Goal: Transaction & Acquisition: Purchase product/service

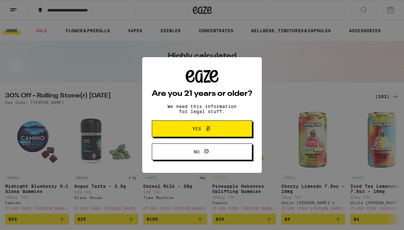
click at [186, 132] on span "Yes" at bounding box center [202, 129] width 49 height 8
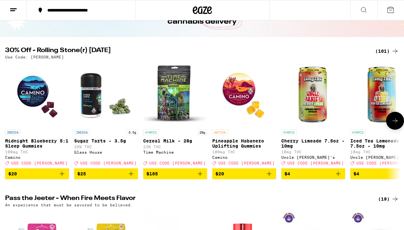
scroll to position [46, 0]
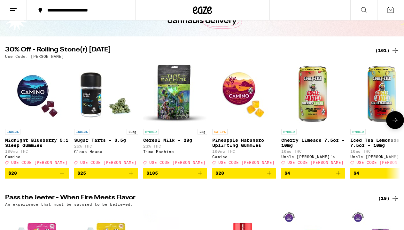
click at [57, 175] on span "$20" at bounding box center [36, 173] width 57 height 8
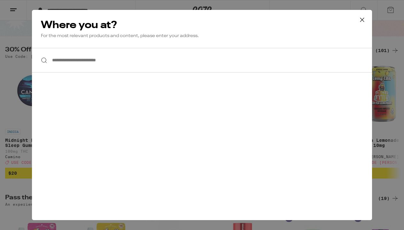
click at [104, 64] on input "**********" at bounding box center [202, 60] width 340 height 25
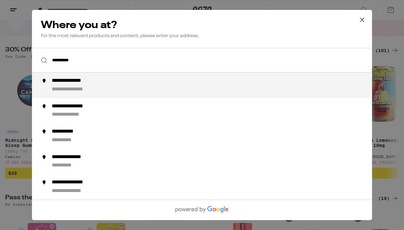
click at [84, 89] on div "**********" at bounding box center [78, 89] width 53 height 7
type input "**********"
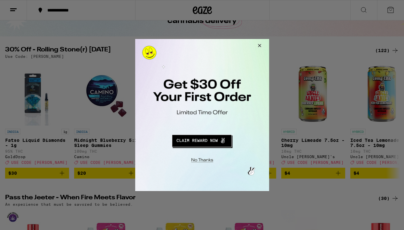
click at [198, 160] on button "Close Modal" at bounding box center [201, 159] width 130 height 10
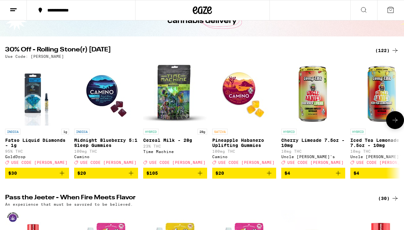
click at [131, 177] on icon "Add to bag" at bounding box center [131, 173] width 8 height 8
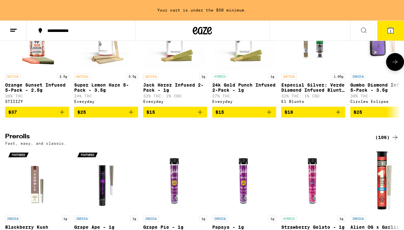
scroll to position [1422, 0]
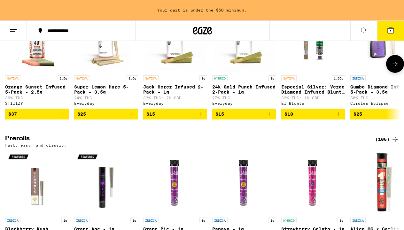
click at [106, 72] on img "Open page for Super Lemon Haze 5-Pack - 3.5g from Everyday" at bounding box center [106, 40] width 64 height 64
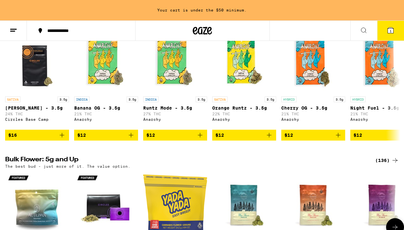
scroll to position [542, 0]
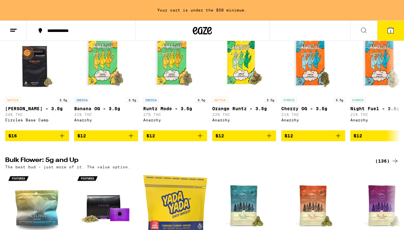
click at [14, 29] on line at bounding box center [13, 29] width 6 height 0
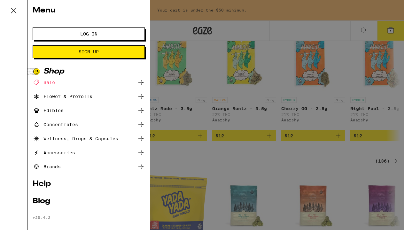
click at [63, 96] on div "Flower & Prerolls" at bounding box center [63, 97] width 60 height 8
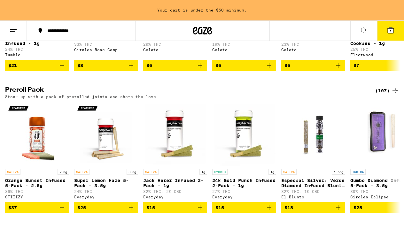
scroll to position [449, 0]
click at [384, 95] on div "(107)" at bounding box center [387, 91] width 24 height 8
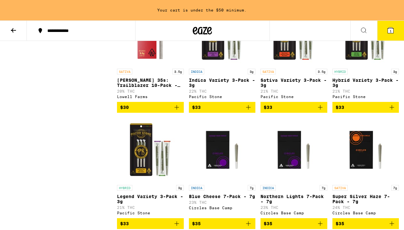
scroll to position [931, 0]
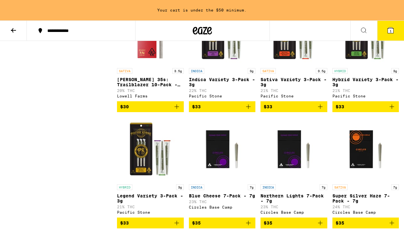
click at [216, 65] on img "Open page for Indica Variety 3-Pack - 3g from Pacific Stone" at bounding box center [222, 33] width 64 height 64
click at [245, 110] on icon "Add to bag" at bounding box center [248, 107] width 8 height 8
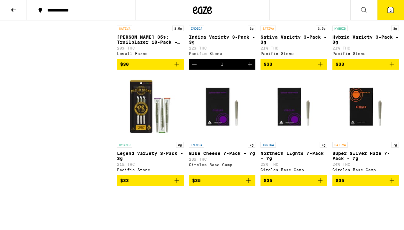
scroll to position [954, 0]
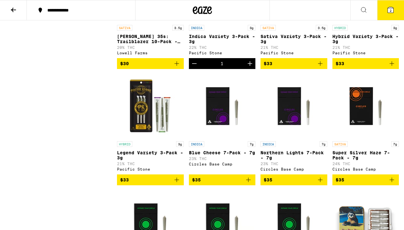
click at [220, 138] on img "Open page for Blue Cheese 7-Pack - 7g from Circles Base Camp" at bounding box center [222, 106] width 64 height 64
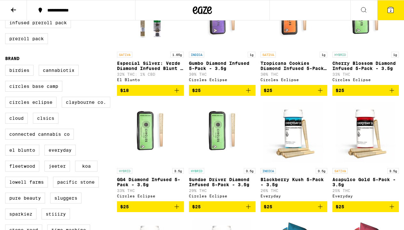
scroll to position [223, 0]
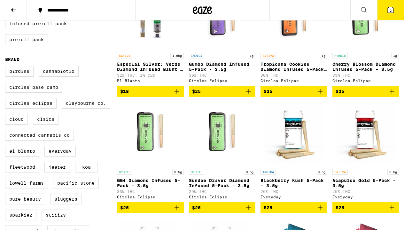
click at [297, 143] on img "Open page for Blackberry Kush 5-Pack - 3.5g from Everyday" at bounding box center [293, 134] width 64 height 64
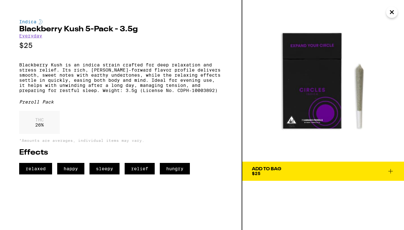
click at [266, 175] on div "Add To Bag $25" at bounding box center [266, 171] width 29 height 9
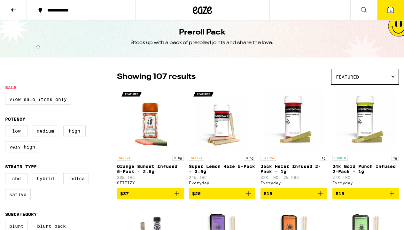
scroll to position [4, 0]
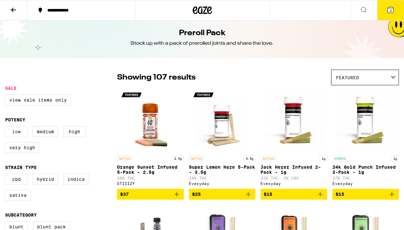
click at [16, 132] on label "Low" at bounding box center [16, 131] width 22 height 11
click at [7, 127] on input "Low" at bounding box center [6, 127] width 0 height 0
checkbox input "true"
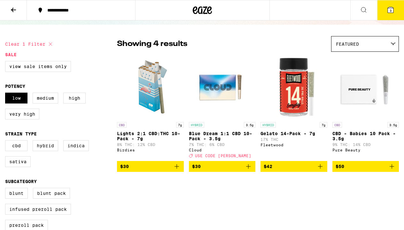
scroll to position [36, 0]
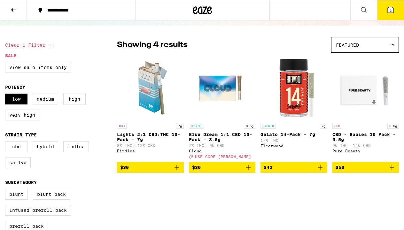
click at [218, 94] on img "Open page for Blue Dream 1:1 CBD 10-Pack - 3.5g from Cloud" at bounding box center [222, 88] width 64 height 64
click at [300, 82] on img "Open page for Gelato 14-Pack - 7g from Fleetwood" at bounding box center [293, 88] width 64 height 64
click at [371, 87] on img "Open page for CBD - Babies 10 Pack - 3.5g from Pure Beauty" at bounding box center [365, 88] width 64 height 64
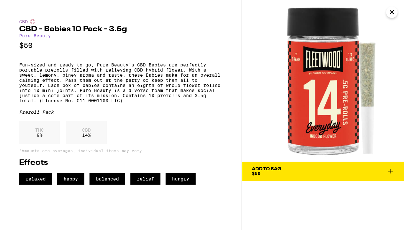
click at [264, 169] on div "Add To Bag" at bounding box center [266, 169] width 29 height 4
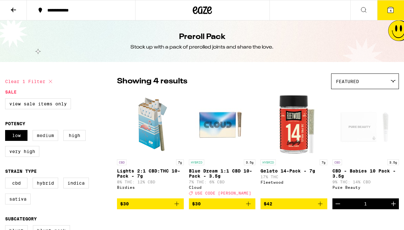
click at [46, 135] on label "Medium" at bounding box center [46, 135] width 26 height 11
click at [7, 131] on input "Medium" at bounding box center [6, 131] width 0 height 0
checkbox input "true"
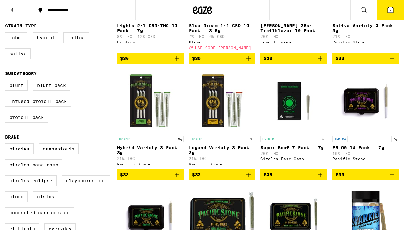
scroll to position [158, 0]
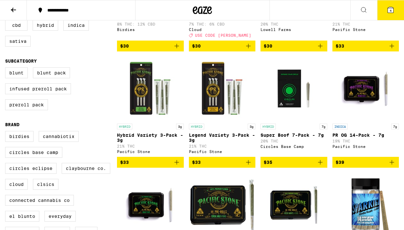
click at [392, 166] on icon "Add to bag" at bounding box center [392, 162] width 8 height 8
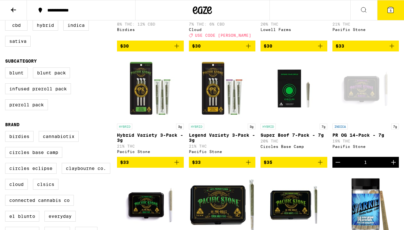
click at [376, 106] on div "Open page for PR OG 14-Pack - 7g from Pacific Stone" at bounding box center [365, 89] width 64 height 64
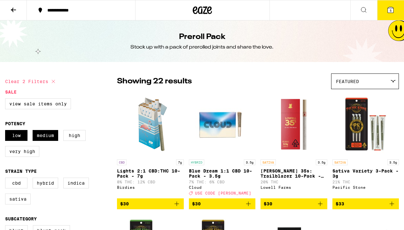
click at [389, 10] on icon at bounding box center [390, 10] width 6 height 6
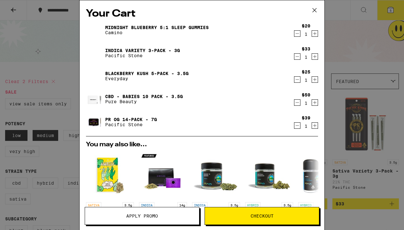
click at [96, 51] on img at bounding box center [95, 53] width 18 height 18
click at [97, 56] on img at bounding box center [95, 53] width 18 height 18
click at [124, 49] on link "Indica Variety 3-Pack - 3g" at bounding box center [142, 50] width 75 height 5
click at [124, 72] on link "Blackberry Kush 5-Pack - 3.5g" at bounding box center [146, 73] width 83 height 5
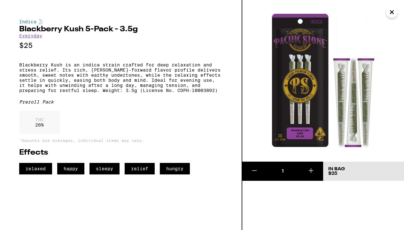
click at [254, 170] on icon at bounding box center [254, 171] width 8 height 8
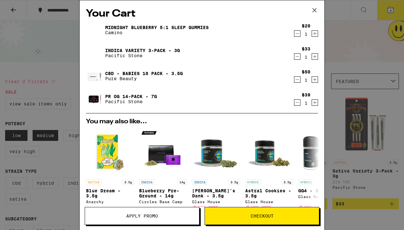
click at [127, 96] on link "PR OG 14-Pack - 7g" at bounding box center [131, 96] width 52 height 5
click at [123, 50] on link "Indica Variety 3-Pack - 3g" at bounding box center [142, 50] width 75 height 5
click at [119, 50] on link "Indica Variety 3-Pack - 3g" at bounding box center [142, 50] width 75 height 5
click at [297, 57] on icon "Decrement" at bounding box center [297, 57] width 6 height 8
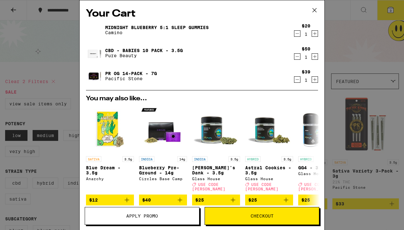
click at [314, 10] on icon at bounding box center [314, 10] width 10 height 10
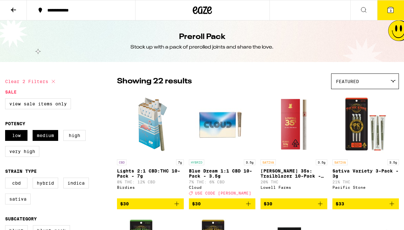
click at [391, 10] on span "3" at bounding box center [390, 11] width 2 height 4
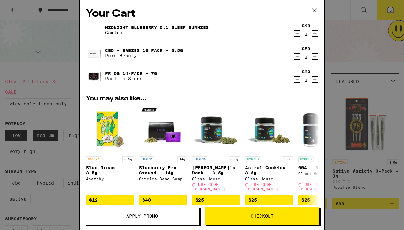
click at [335, 38] on div "Your Cart Midnight Blueberry 5:1 Sleep Gummies Camino $20 1 CBD - Babies 10 Pac…" at bounding box center [202, 115] width 404 height 230
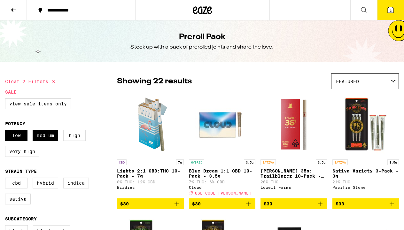
click at [81, 188] on label "Indica" at bounding box center [76, 183] width 26 height 11
click at [7, 179] on input "Indica" at bounding box center [6, 178] width 0 height 0
checkbox input "true"
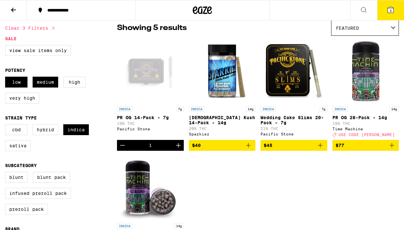
scroll to position [53, 0]
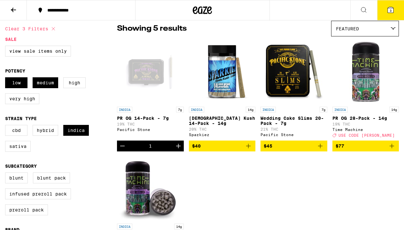
click at [363, 11] on icon at bounding box center [364, 10] width 8 height 8
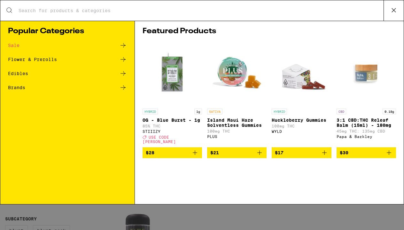
scroll to position [0, 0]
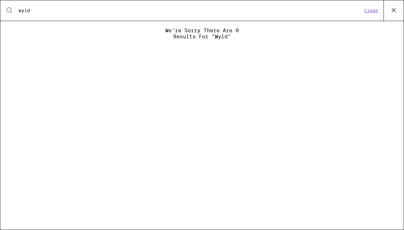
type input "wyld"
click at [374, 10] on button "Clear" at bounding box center [371, 11] width 18 height 6
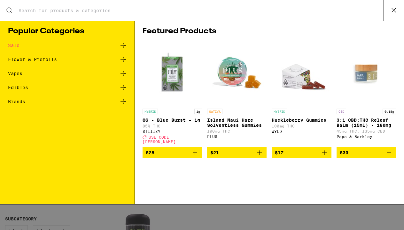
click at [66, 12] on input "Search for Products" at bounding box center [200, 11] width 365 height 6
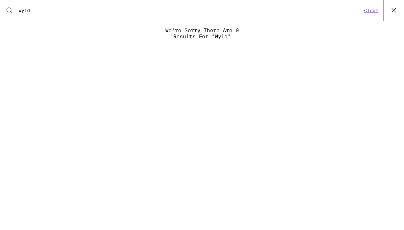
type input "wyld"
click at [370, 11] on button "Clear" at bounding box center [371, 11] width 18 height 6
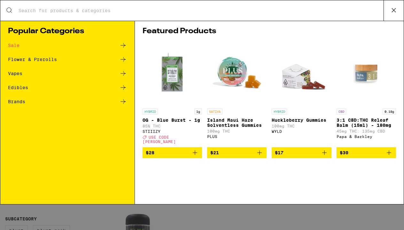
click at [395, 8] on icon at bounding box center [394, 10] width 10 height 10
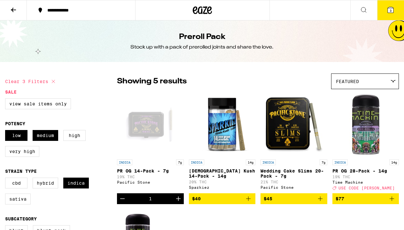
click at [51, 79] on icon at bounding box center [53, 82] width 8 height 8
checkbox input "false"
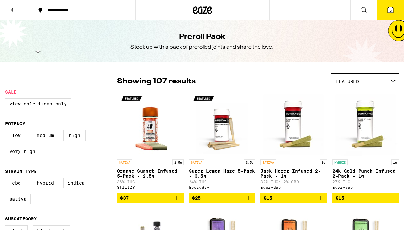
click at [201, 10] on icon at bounding box center [203, 10] width 10 height 8
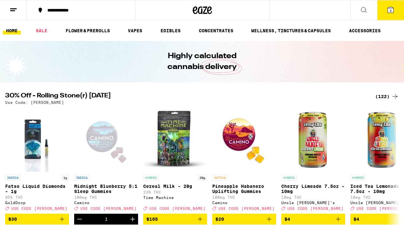
click at [16, 11] on icon at bounding box center [14, 10] width 8 height 8
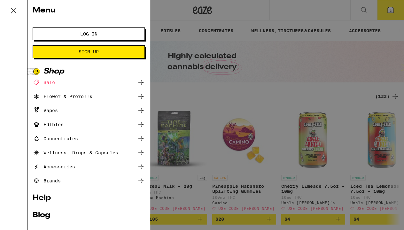
click at [48, 181] on div "Brands" at bounding box center [47, 181] width 28 height 8
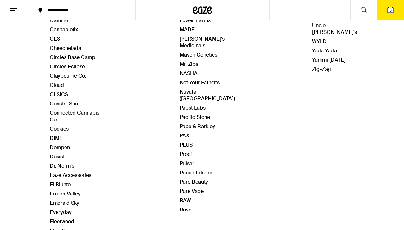
scroll to position [204, 0]
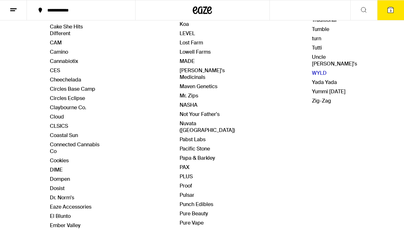
click at [314, 70] on link "WYLD" at bounding box center [319, 73] width 15 height 7
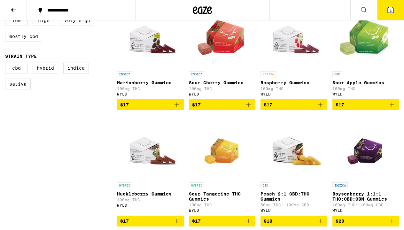
scroll to position [201, 0]
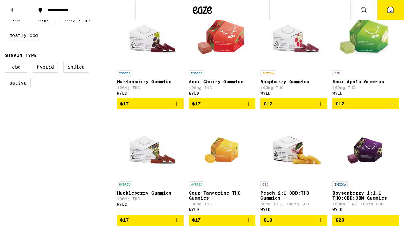
click at [20, 87] on label "Sativa" at bounding box center [18, 83] width 26 height 11
click at [7, 63] on input "Sativa" at bounding box center [6, 63] width 0 height 0
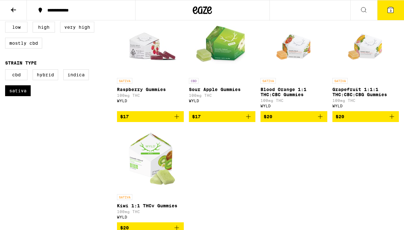
scroll to position [193, 0]
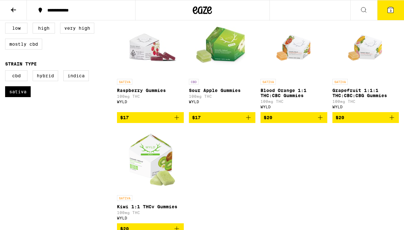
click at [320, 120] on icon "Add to bag" at bounding box center [320, 118] width 8 height 8
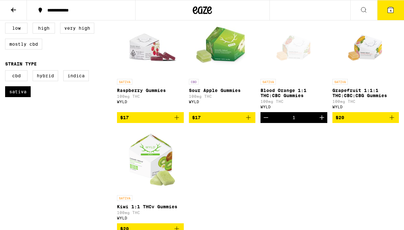
click at [391, 119] on icon "Add to bag" at bounding box center [392, 118] width 8 height 8
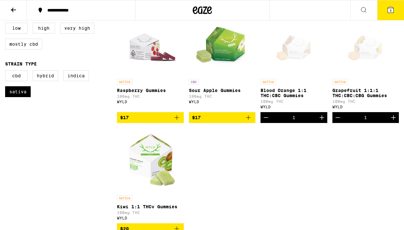
click at [177, 119] on icon "Add to bag" at bounding box center [177, 118] width 8 height 8
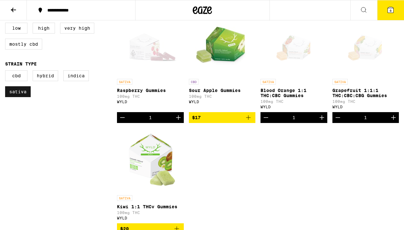
click at [21, 94] on label "Sativa" at bounding box center [18, 91] width 26 height 11
click at [7, 72] on input "Sativa" at bounding box center [6, 71] width 0 height 0
checkbox input "false"
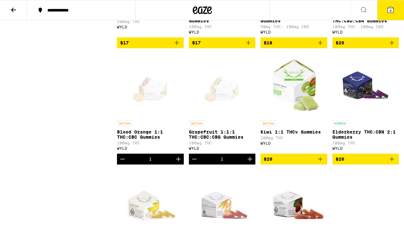
scroll to position [385, 0]
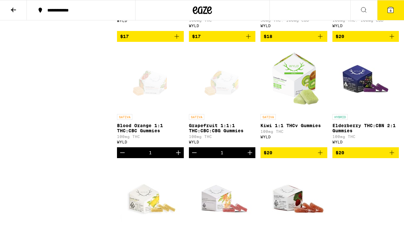
click at [391, 156] on icon "Add to bag" at bounding box center [392, 153] width 8 height 8
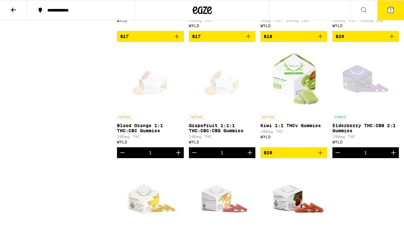
click at [368, 105] on div "Open page for Elderberry THC:CBN 2:1 Gummies from WYLD" at bounding box center [365, 79] width 64 height 64
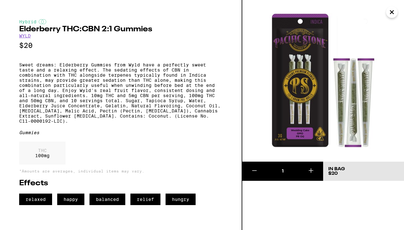
click at [392, 14] on icon "Close" at bounding box center [392, 12] width 8 height 10
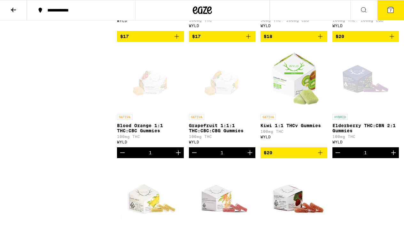
click at [360, 84] on div "Open page for Elderberry THC:CBN 2:1 Gummies from WYLD" at bounding box center [365, 79] width 64 height 64
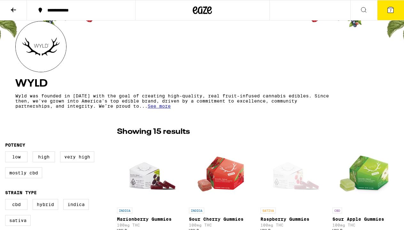
scroll to position [31, 0]
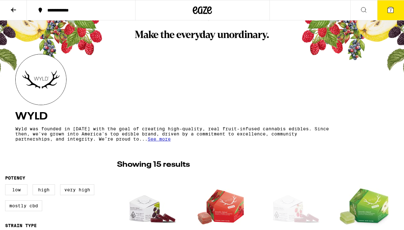
click at [391, 10] on span "7" at bounding box center [390, 11] width 2 height 4
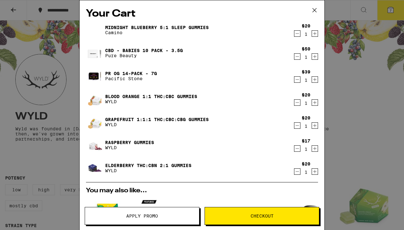
click at [124, 74] on link "PR OG 14-Pack - 7g" at bounding box center [131, 73] width 52 height 5
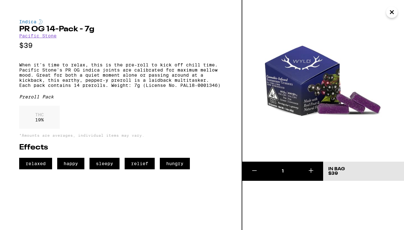
click at [392, 15] on icon "Close" at bounding box center [392, 12] width 8 height 10
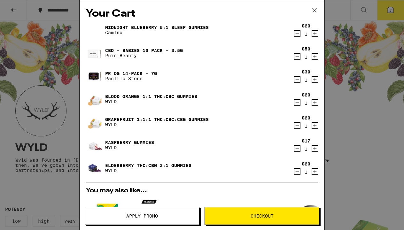
click at [121, 72] on link "PR OG 14-Pack - 7g" at bounding box center [131, 73] width 52 height 5
click at [126, 214] on span "Apply Promo" at bounding box center [142, 216] width 32 height 4
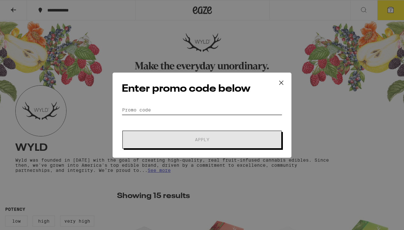
click at [166, 108] on input "Promo Code" at bounding box center [202, 110] width 160 height 10
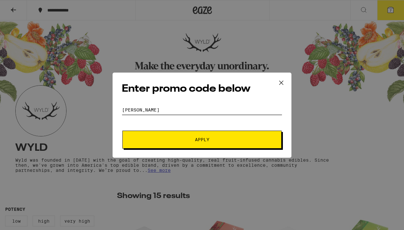
type input "STONER"
click at [174, 137] on button "Apply" at bounding box center [201, 140] width 159 height 18
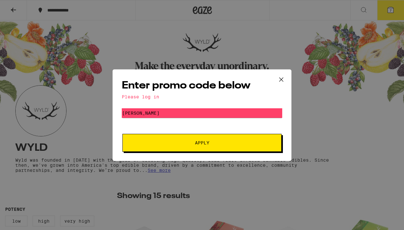
click at [201, 144] on span "Apply" at bounding box center [202, 142] width 14 height 4
click at [280, 78] on icon at bounding box center [281, 79] width 4 height 4
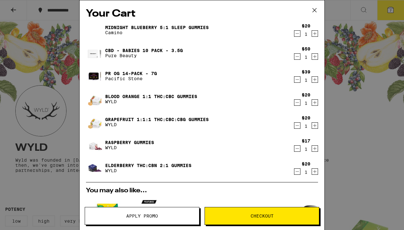
click at [260, 217] on span "Checkout" at bounding box center [261, 216] width 23 height 4
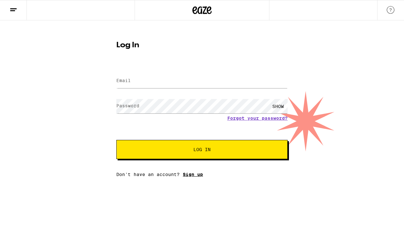
click at [193, 177] on link "Sign up" at bounding box center [193, 174] width 20 height 5
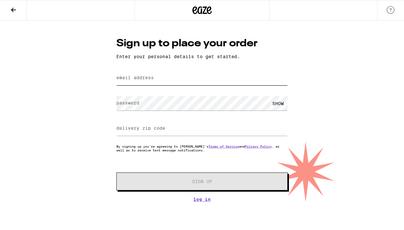
type input "angelademichele@mac.com"
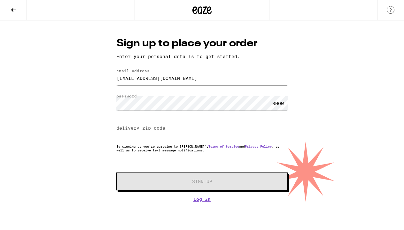
click at [280, 104] on div "SHOW" at bounding box center [277, 103] width 19 height 14
click at [281, 104] on div "HIDE" at bounding box center [277, 103] width 19 height 14
click at [215, 126] on input "delivery zip code" at bounding box center [201, 128] width 171 height 14
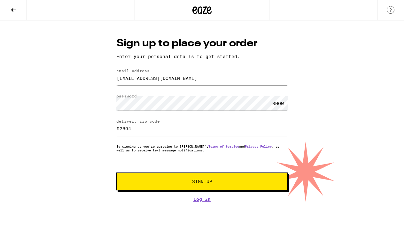
type input "92694"
click at [197, 181] on span "Sign Up" at bounding box center [202, 181] width 20 height 4
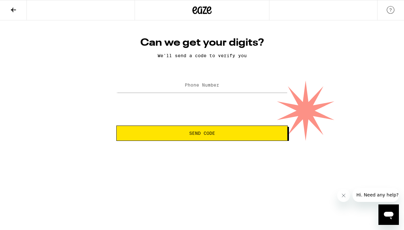
click at [212, 86] on label "Phone Number" at bounding box center [202, 84] width 34 height 5
type input "(949) 285-0135"
click at [196, 131] on button "Send Code" at bounding box center [201, 132] width 171 height 15
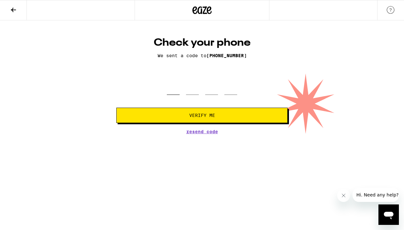
click at [171, 88] on input "tel" at bounding box center [173, 85] width 13 height 19
type input "2"
type input "7"
type input "9"
type input "0"
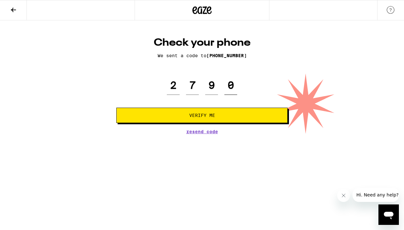
click at [202, 116] on button "Verify Me" at bounding box center [201, 115] width 171 height 15
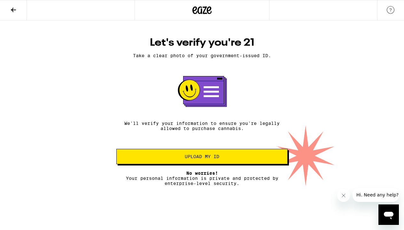
click at [207, 155] on button "Upload my ID" at bounding box center [201, 156] width 171 height 15
click at [208, 96] on rect at bounding box center [210, 96] width 15 height 2
click at [208, 159] on span "Upload my ID" at bounding box center [202, 156] width 34 height 4
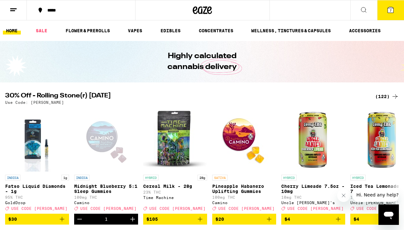
click at [387, 11] on icon at bounding box center [390, 10] width 6 height 6
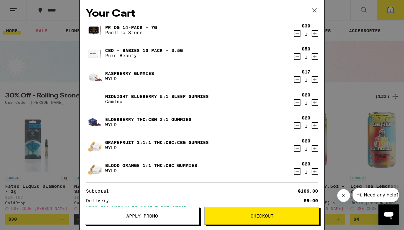
click at [135, 211] on button "Apply Promo" at bounding box center [142, 216] width 115 height 18
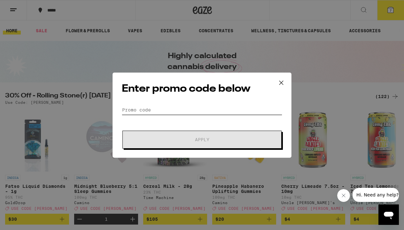
click at [175, 114] on input "Promo Code" at bounding box center [202, 110] width 160 height 10
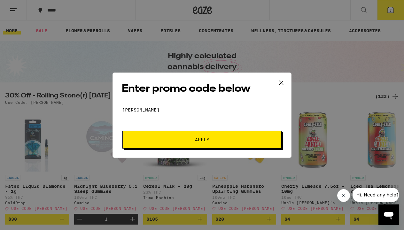
type input "STONER"
click at [184, 139] on span "Apply" at bounding box center [201, 139] width 115 height 4
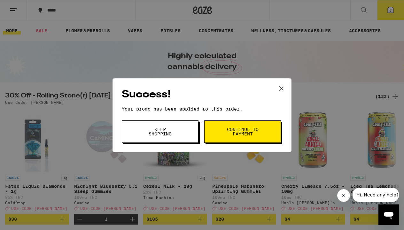
click at [245, 136] on span "Continue to payment" at bounding box center [242, 131] width 33 height 9
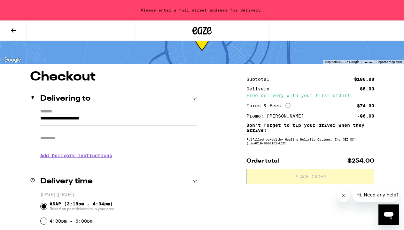
scroll to position [26, 0]
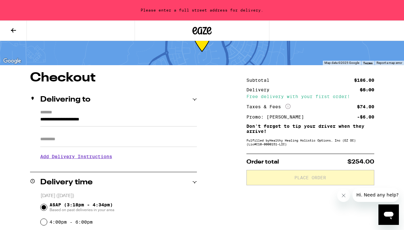
click at [288, 106] on icon "More Info" at bounding box center [287, 106] width 5 height 5
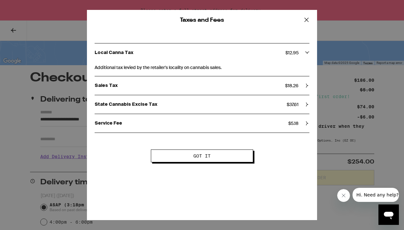
click at [306, 19] on icon at bounding box center [306, 20] width 10 height 10
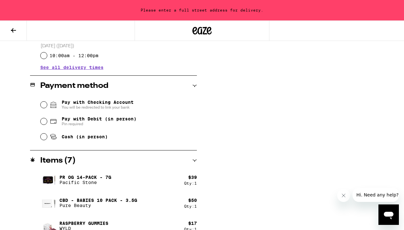
scroll to position [239, 0]
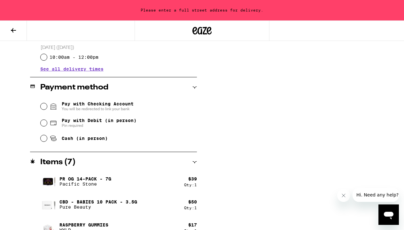
click at [43, 105] on input "Pay with Checking Account You will be redirected to link your bank" at bounding box center [44, 106] width 6 height 6
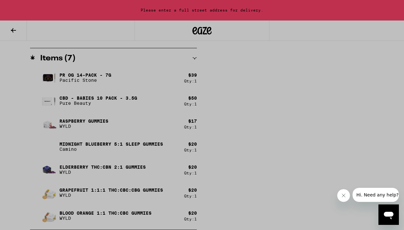
scroll to position [347, 0]
click at [289, 83] on div at bounding box center [202, 115] width 404 height 230
click at [103, 59] on div at bounding box center [202, 115] width 404 height 230
click at [285, 109] on div at bounding box center [202, 115] width 404 height 230
click at [118, 47] on div at bounding box center [202, 115] width 404 height 230
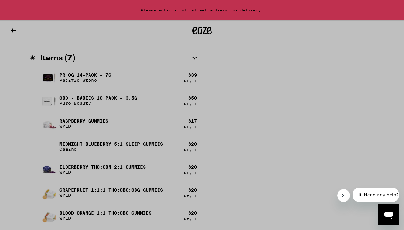
click at [201, 32] on div at bounding box center [202, 115] width 404 height 230
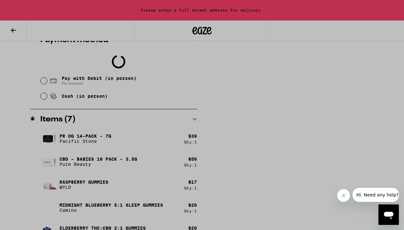
scroll to position [284, 0]
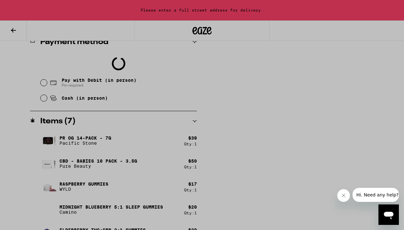
click at [44, 83] on div at bounding box center [202, 115] width 404 height 230
click at [116, 47] on div at bounding box center [202, 115] width 404 height 230
click at [185, 31] on div at bounding box center [202, 115] width 404 height 230
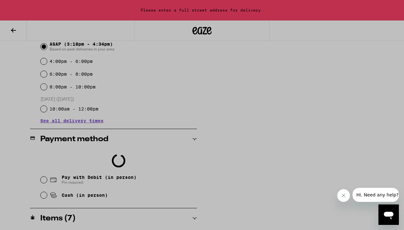
scroll to position [178, 0]
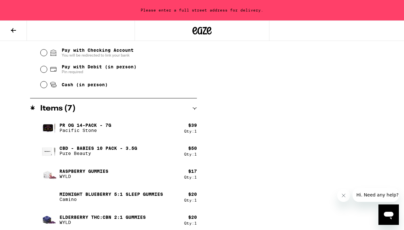
scroll to position [292, 0]
click at [44, 71] on input "Pay with Debit (in person) Pin required" at bounding box center [44, 69] width 6 height 6
radio input "true"
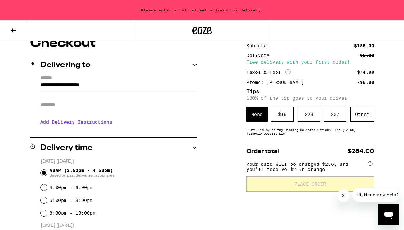
scroll to position [57, 0]
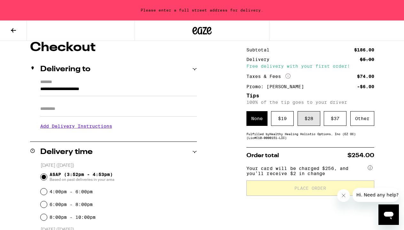
click at [308, 119] on div "$ 28" at bounding box center [308, 118] width 23 height 15
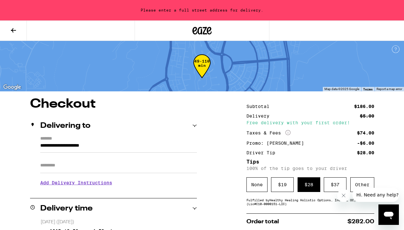
scroll to position [0, 0]
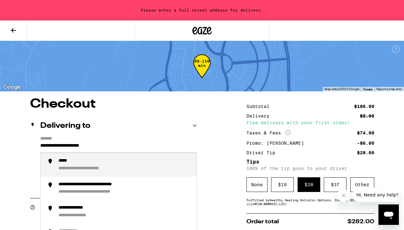
drag, startPoint x: 120, startPoint y: 148, endPoint x: 29, endPoint y: 150, distance: 91.0
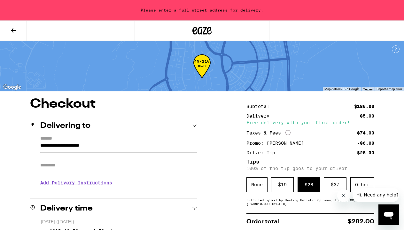
click at [194, 125] on icon at bounding box center [194, 126] width 4 height 4
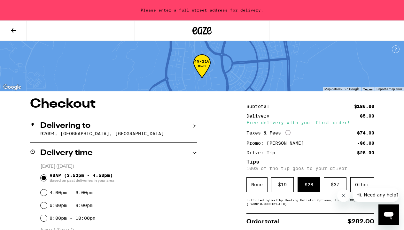
click at [194, 125] on icon at bounding box center [194, 126] width 2 height 4
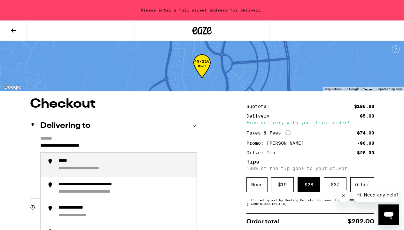
drag, startPoint x: 98, startPoint y: 146, endPoint x: 31, endPoint y: 145, distance: 67.1
click at [30, 145] on div "**********" at bounding box center [113, 163] width 167 height 55
click at [83, 165] on div "**********" at bounding box center [124, 164] width 133 height 13
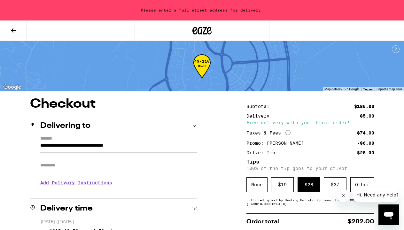
type input "**********"
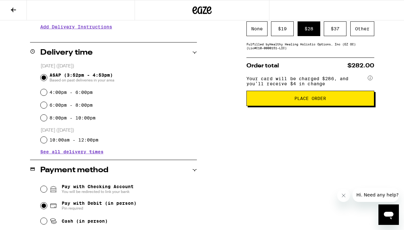
scroll to position [127, 0]
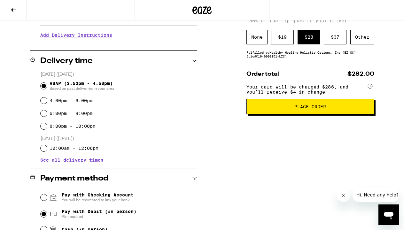
click at [305, 109] on span "Place Order" at bounding box center [310, 106] width 32 height 4
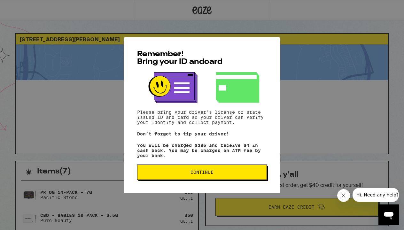
click at [195, 174] on span "Continue" at bounding box center [201, 172] width 23 height 4
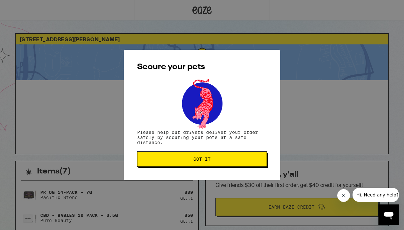
click at [197, 161] on span "Got it" at bounding box center [201, 159] width 17 height 4
